Goal: Information Seeking & Learning: Learn about a topic

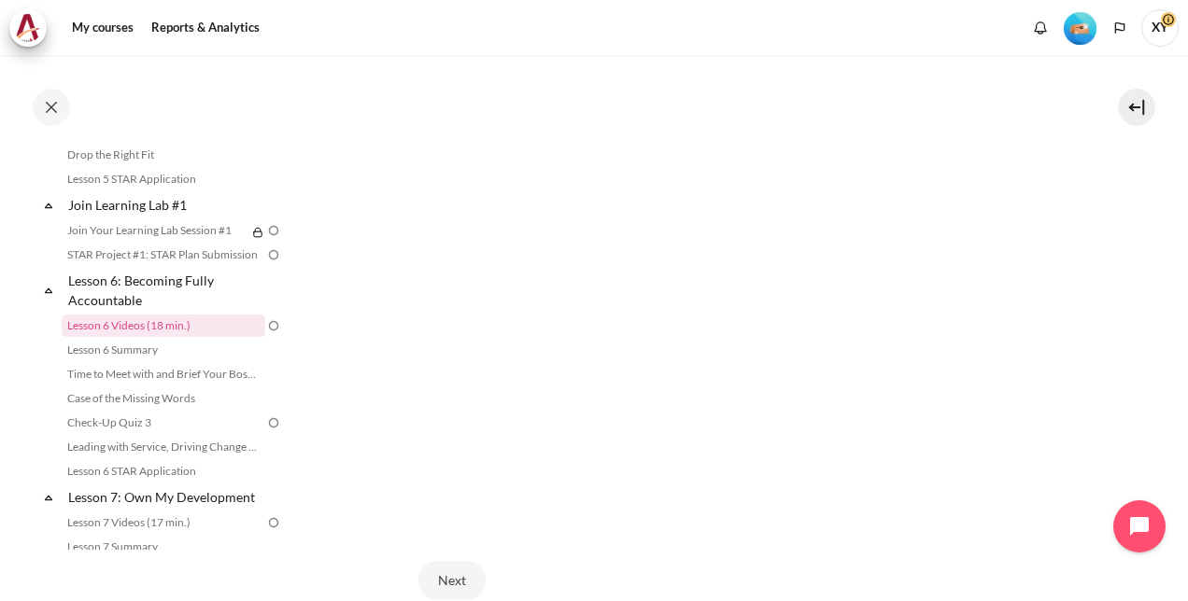
scroll to position [775, 0]
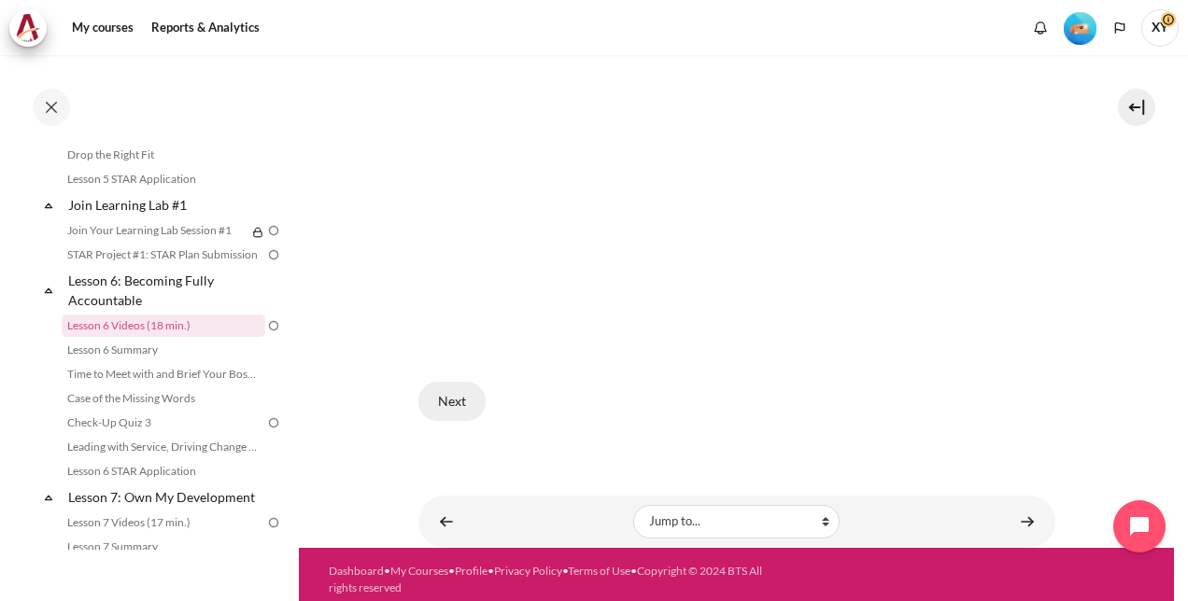
click at [454, 392] on button "Next" at bounding box center [451, 401] width 67 height 39
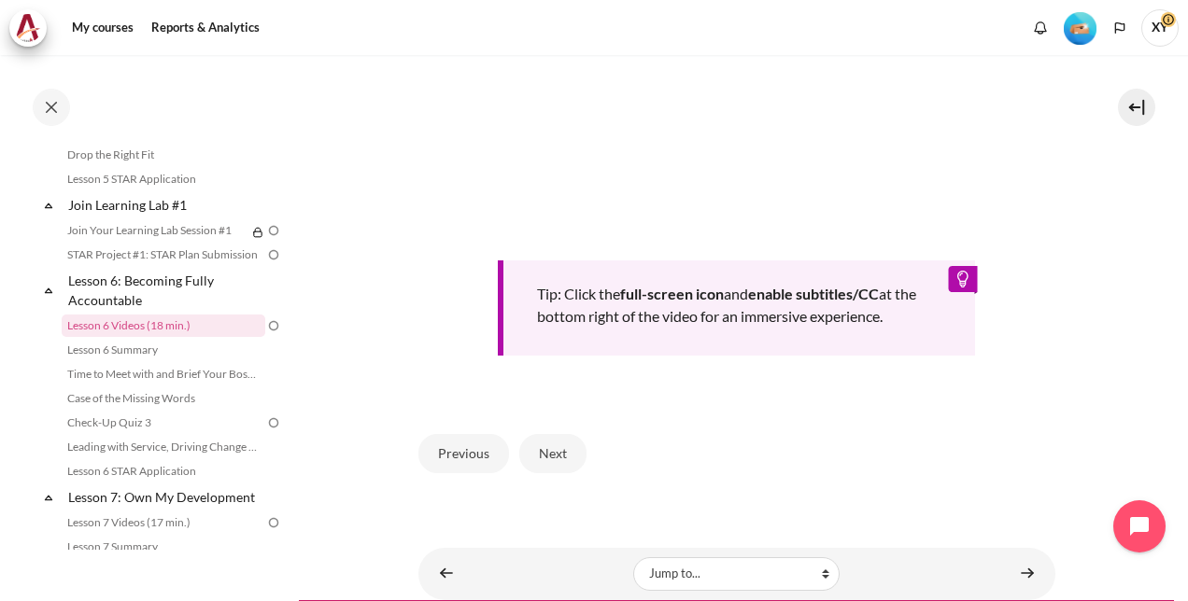
scroll to position [809, 0]
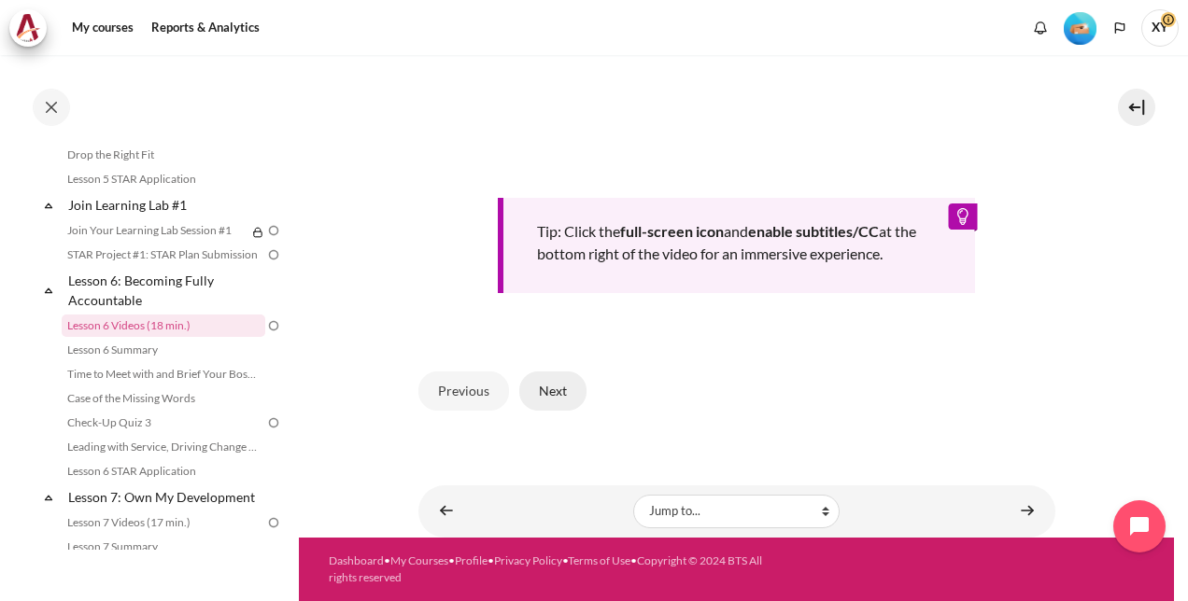
click at [562, 399] on button "Next" at bounding box center [552, 391] width 67 height 39
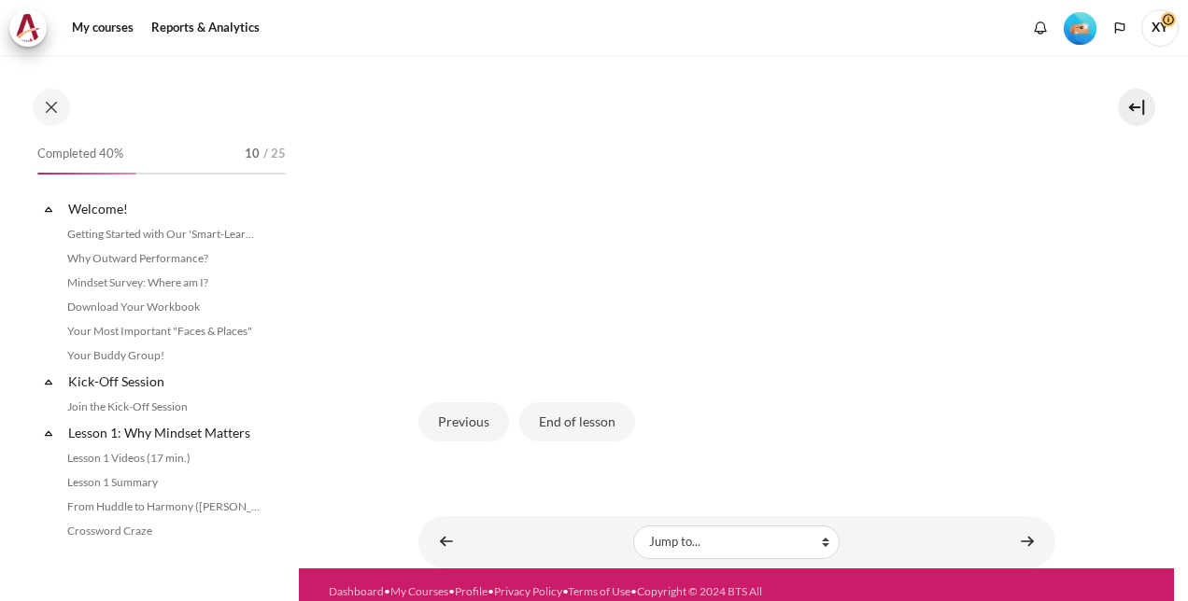
scroll to position [941, 0]
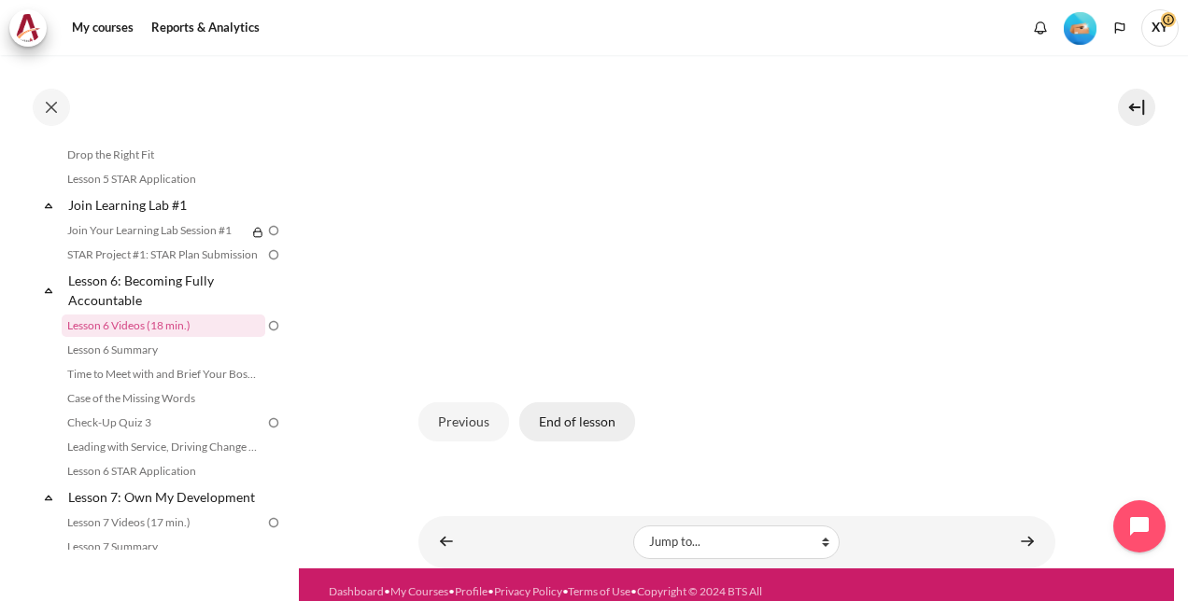
click at [592, 442] on button "End of lesson" at bounding box center [577, 421] width 116 height 39
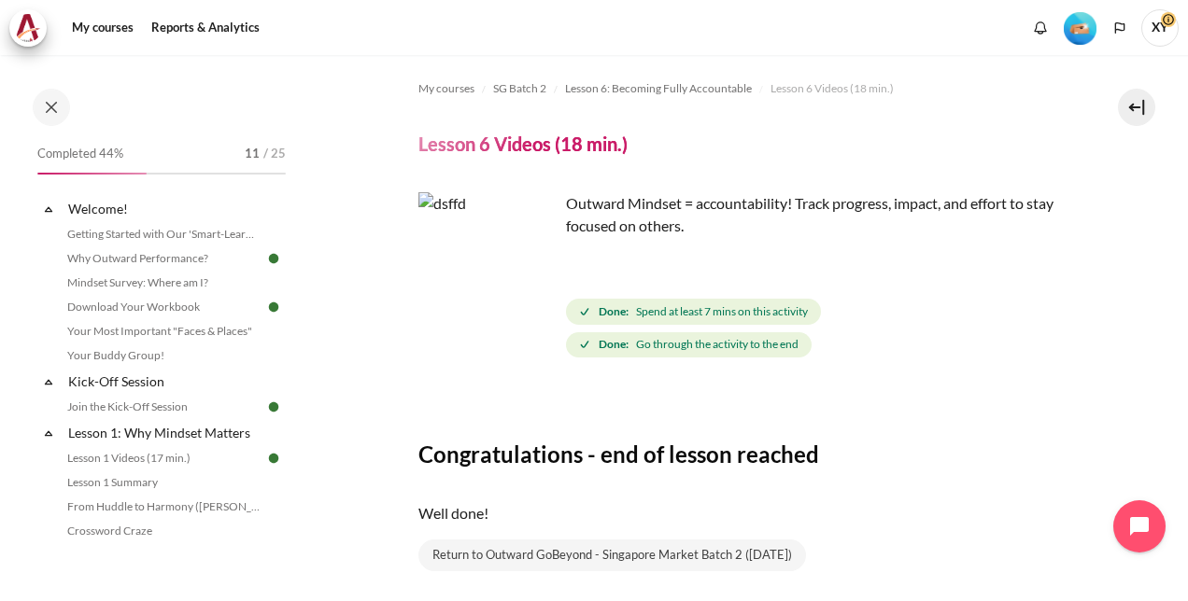
click at [356, 179] on section "My courses SG Batch 2 Lesson 6: Becoming Fully Accountable Lesson 6 Videos (18 …" at bounding box center [736, 367] width 875 height 625
